Goal: Check status: Check status

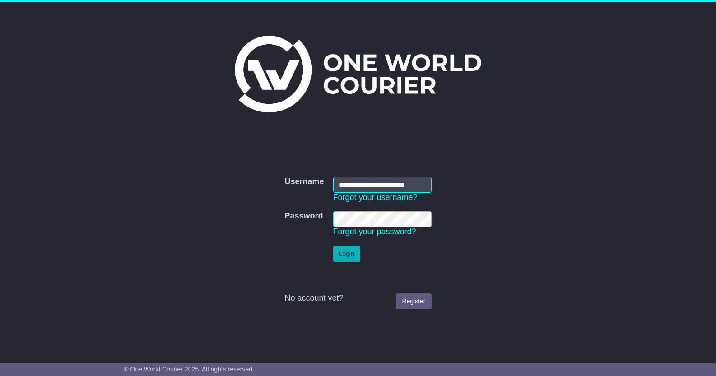
scroll to position [0, 9]
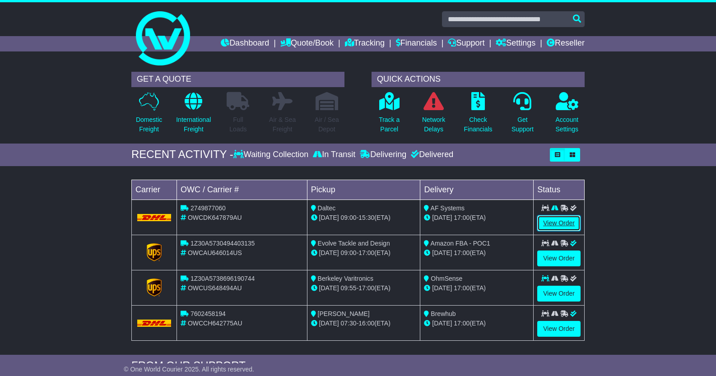
click at [558, 223] on link "View Order" at bounding box center [558, 223] width 43 height 16
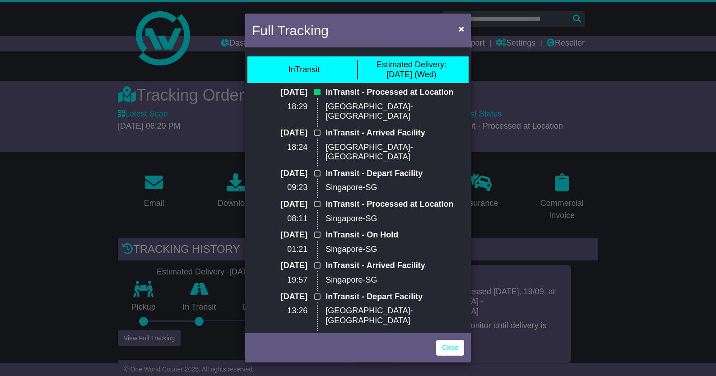
scroll to position [195, 0]
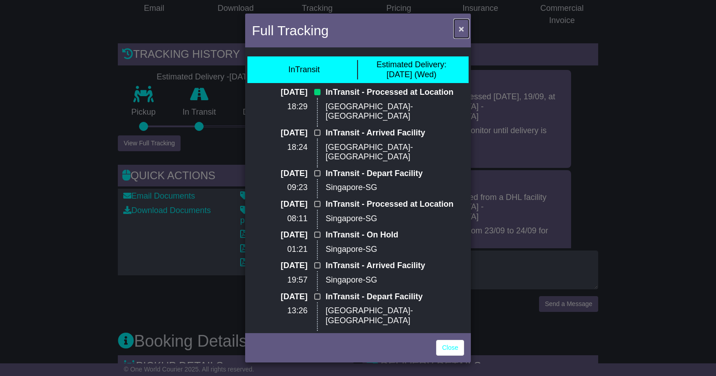
click at [462, 29] on span "×" at bounding box center [461, 28] width 5 height 10
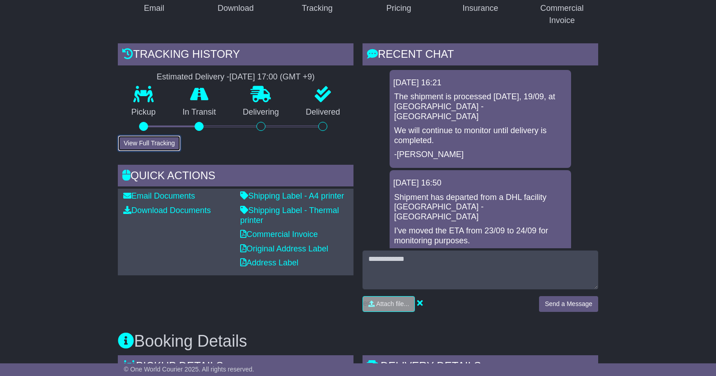
click at [157, 135] on button "View Full Tracking" at bounding box center [149, 143] width 63 height 16
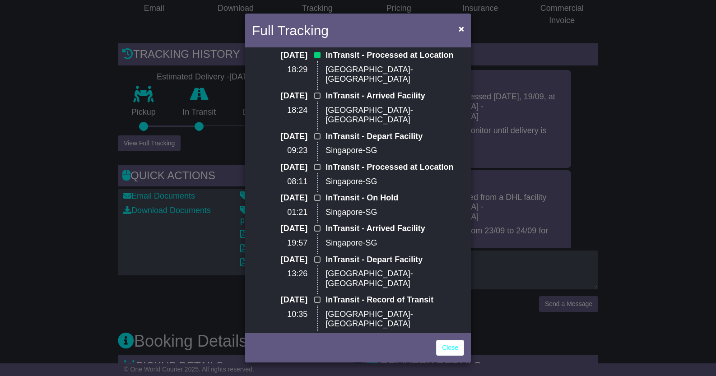
scroll to position [0, 0]
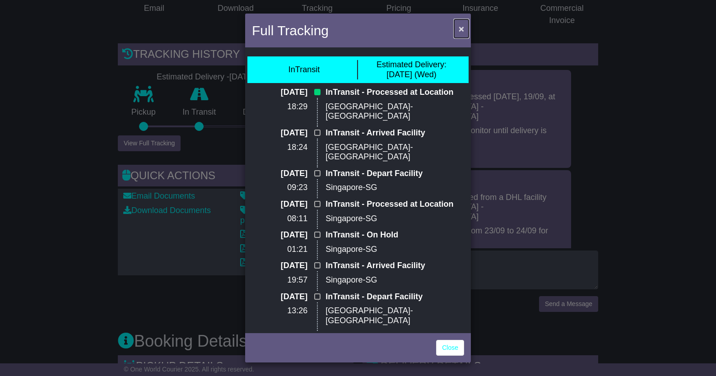
click at [461, 29] on span "×" at bounding box center [461, 28] width 5 height 10
